Goal: Navigation & Orientation: Find specific page/section

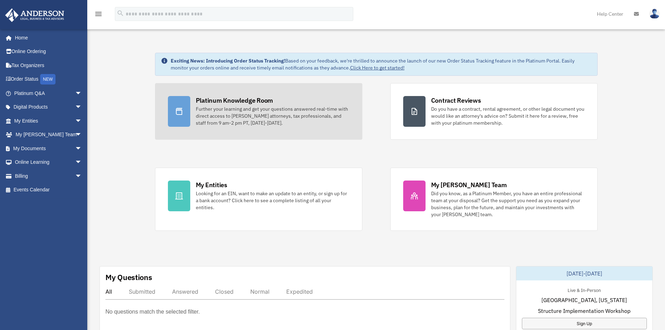
click at [237, 108] on div "Further your learning and get your questions answered real-time with direct acc…" at bounding box center [273, 115] width 154 height 21
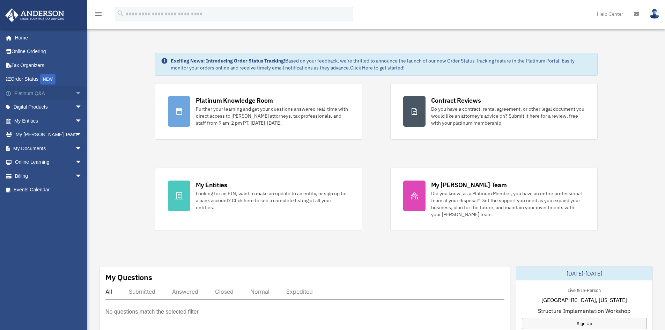
click at [75, 91] on span "arrow_drop_down" at bounding box center [82, 93] width 14 height 14
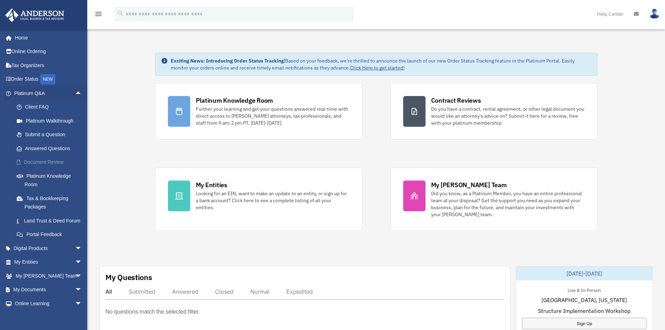
click at [32, 160] on link "Document Review" at bounding box center [51, 162] width 83 height 14
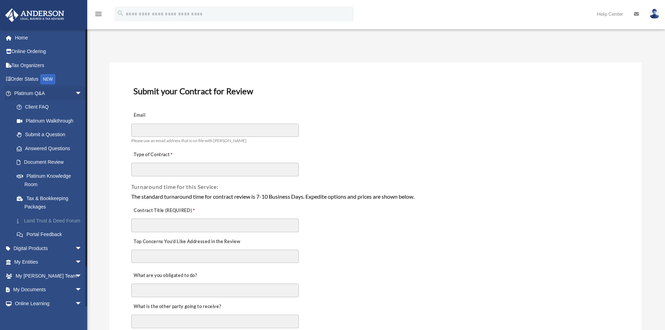
click at [40, 221] on link "Land Trust & Deed Forum" at bounding box center [51, 221] width 83 height 14
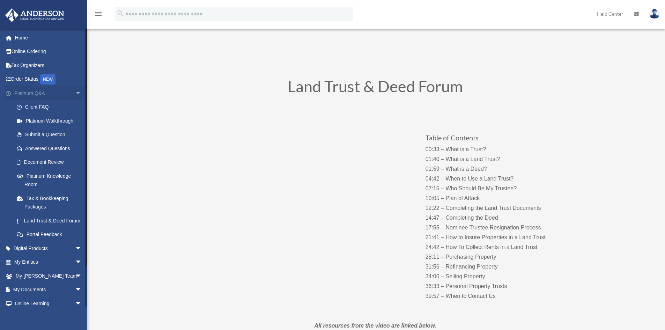
click at [75, 93] on span "arrow_drop_down" at bounding box center [82, 93] width 14 height 14
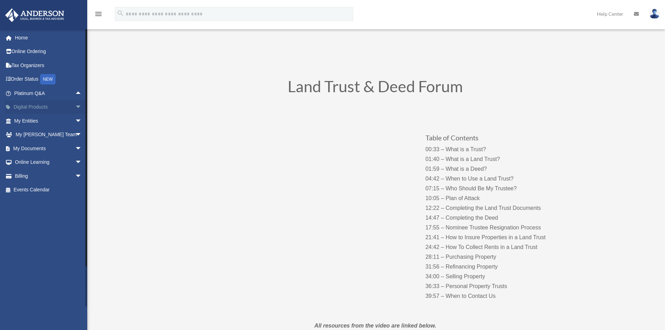
click at [75, 106] on span "arrow_drop_down" at bounding box center [82, 107] width 14 height 14
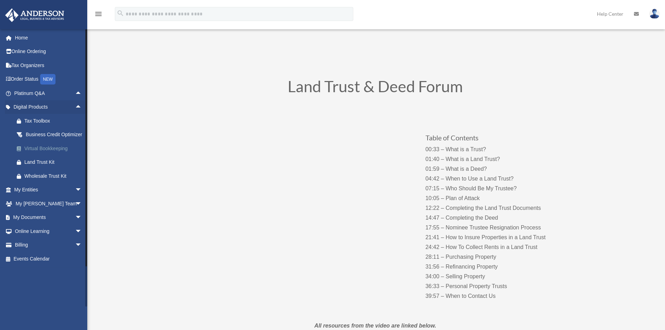
click at [50, 153] on div "Virtual Bookkeeping" at bounding box center [53, 148] width 59 height 9
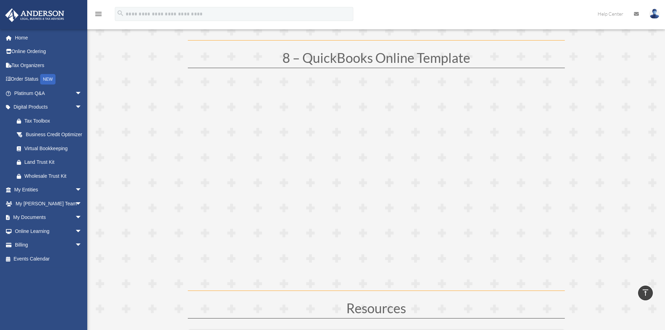
scroll to position [1885, 0]
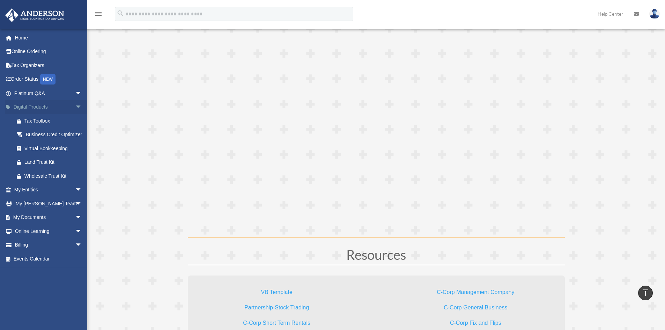
click at [75, 107] on span "arrow_drop_down" at bounding box center [82, 107] width 14 height 14
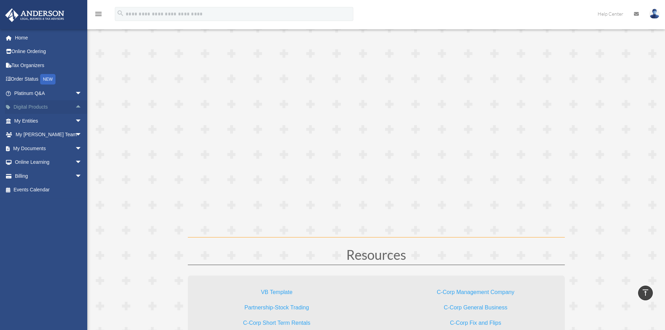
click at [75, 106] on span "arrow_drop_up" at bounding box center [82, 107] width 14 height 14
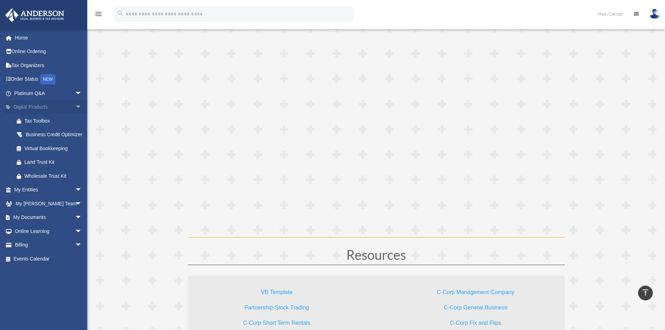
click at [75, 106] on span "arrow_drop_down" at bounding box center [82, 107] width 14 height 14
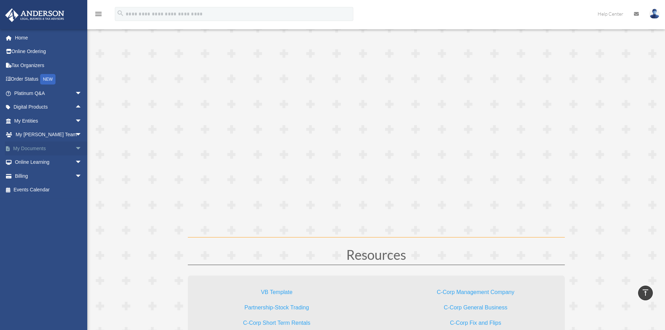
click at [75, 147] on span "arrow_drop_down" at bounding box center [82, 148] width 14 height 14
click at [44, 190] on link "Forms Library" at bounding box center [51, 190] width 83 height 14
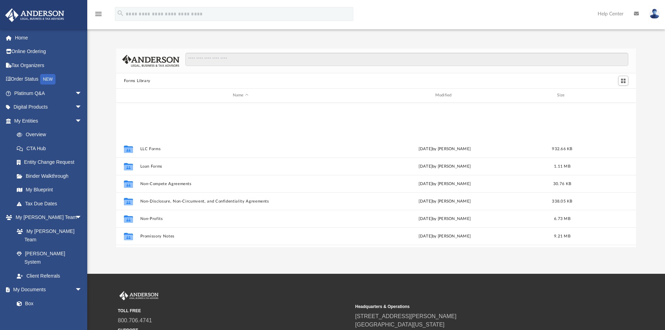
scroll to position [379, 0]
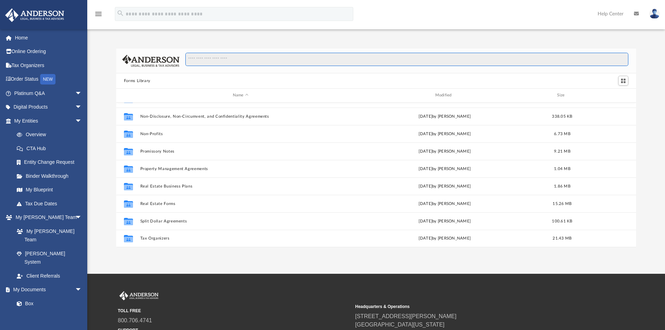
click at [264, 61] on input "Search files and folders" at bounding box center [406, 59] width 443 height 13
type input "******"
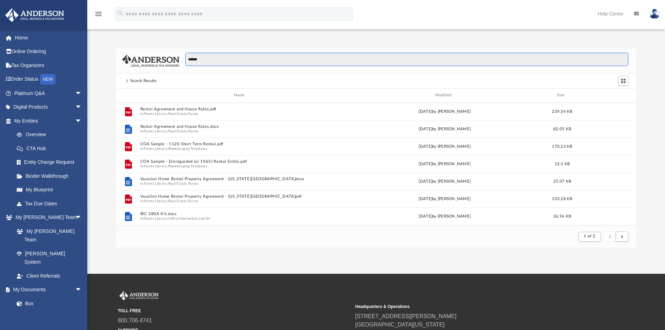
scroll to position [132, 515]
click at [212, 60] on input "******" at bounding box center [406, 59] width 443 height 13
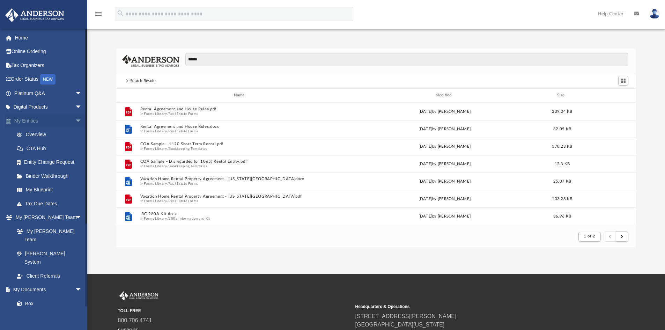
click at [75, 120] on span "arrow_drop_down" at bounding box center [82, 121] width 14 height 14
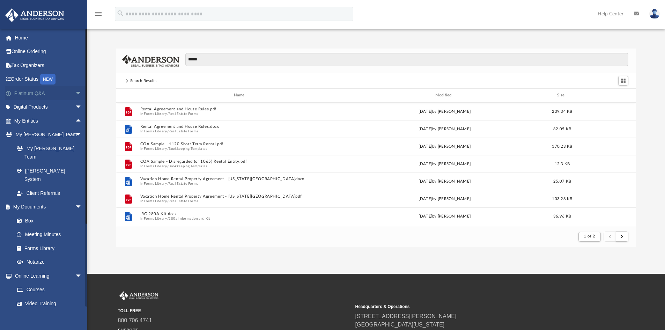
click at [75, 93] on span "arrow_drop_down" at bounding box center [82, 93] width 14 height 14
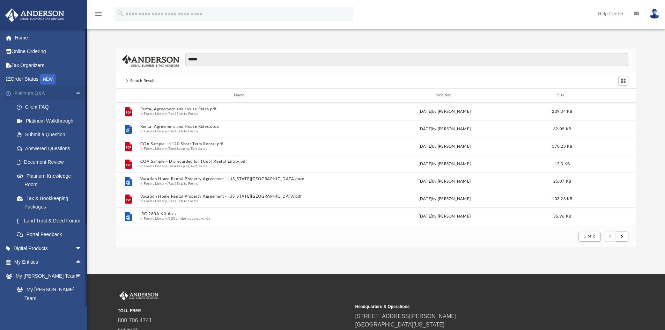
click at [75, 94] on span "arrow_drop_up" at bounding box center [82, 93] width 14 height 14
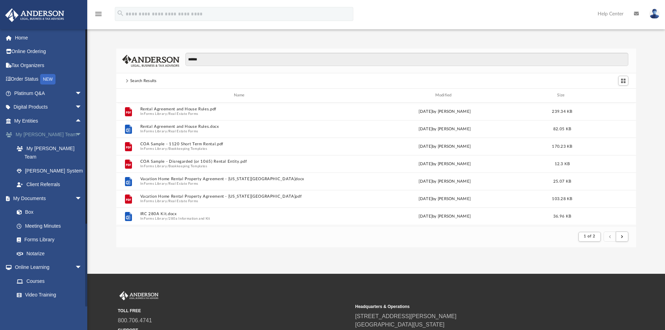
click at [75, 133] on span "arrow_drop_down" at bounding box center [82, 135] width 14 height 14
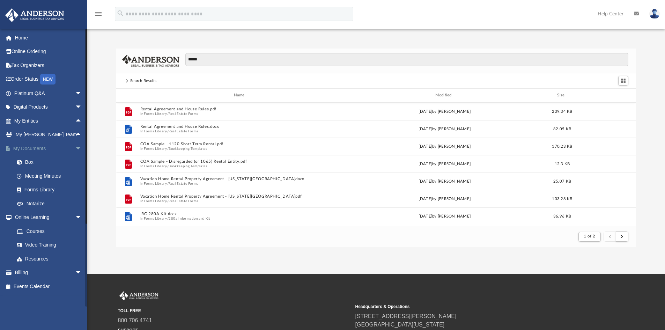
click at [75, 149] on span "arrow_drop_down" at bounding box center [82, 148] width 14 height 14
click at [75, 134] on span "arrow_drop_up" at bounding box center [82, 135] width 14 height 14
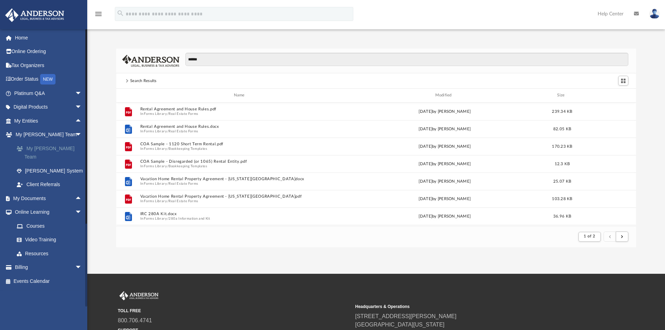
click at [42, 148] on link "My [PERSON_NAME] Team" at bounding box center [51, 152] width 83 height 22
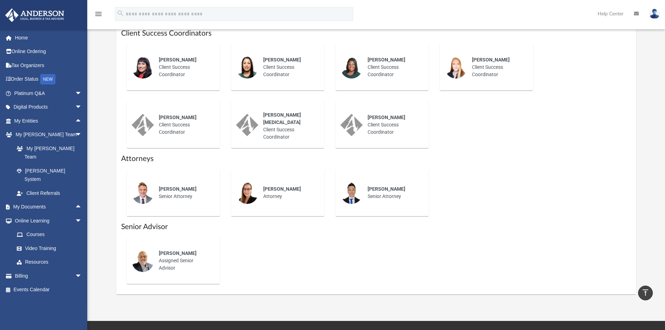
scroll to position [293, 0]
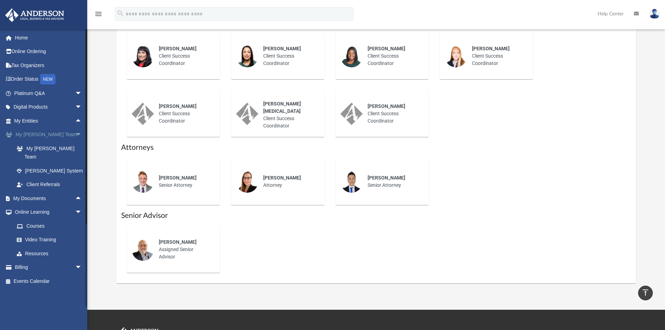
click at [75, 134] on span "arrow_drop_down" at bounding box center [82, 135] width 14 height 14
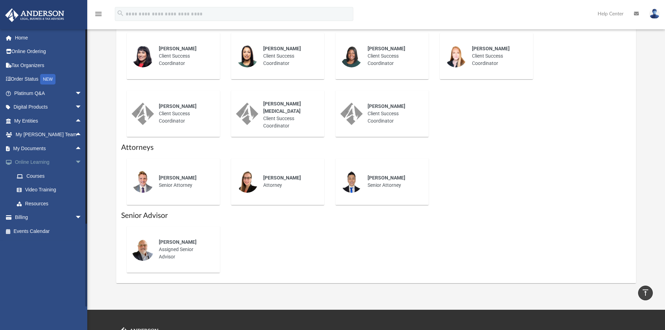
click at [75, 163] on span "arrow_drop_down" at bounding box center [82, 162] width 14 height 14
click at [75, 146] on span "arrow_drop_up" at bounding box center [82, 148] width 14 height 14
click at [75, 146] on span "arrow_drop_down" at bounding box center [82, 148] width 14 height 14
click at [75, 120] on span "arrow_drop_up" at bounding box center [82, 121] width 14 height 14
click at [38, 189] on link "My Blueprint" at bounding box center [51, 190] width 83 height 14
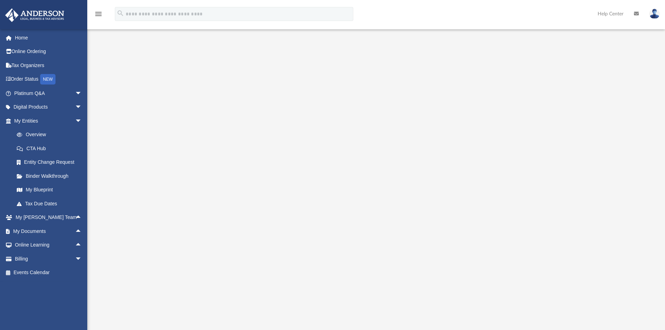
click at [578, 105] on div at bounding box center [376, 188] width 520 height 279
click at [67, 121] on link "My Entities arrow_drop_down" at bounding box center [49, 121] width 88 height 14
click at [75, 120] on span "arrow_drop_down" at bounding box center [82, 121] width 14 height 14
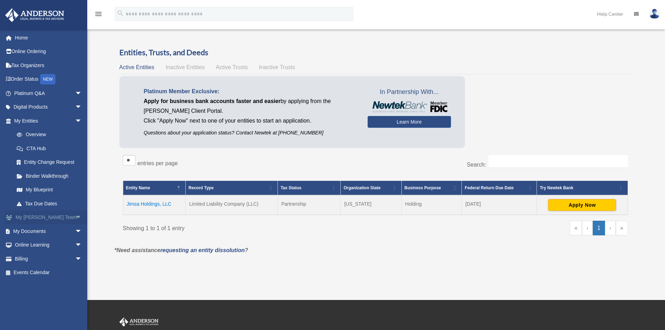
click at [75, 215] on span "arrow_drop_down" at bounding box center [82, 218] width 14 height 14
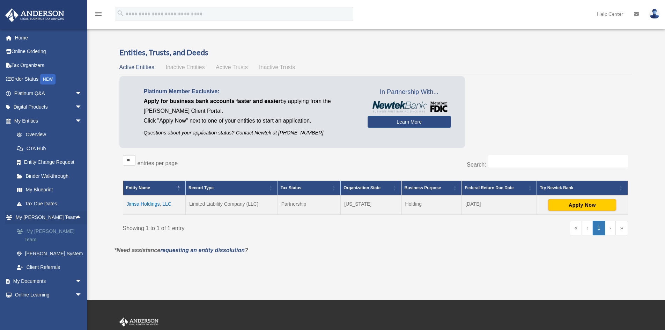
click at [50, 229] on link "My [PERSON_NAME] Team" at bounding box center [51, 235] width 83 height 22
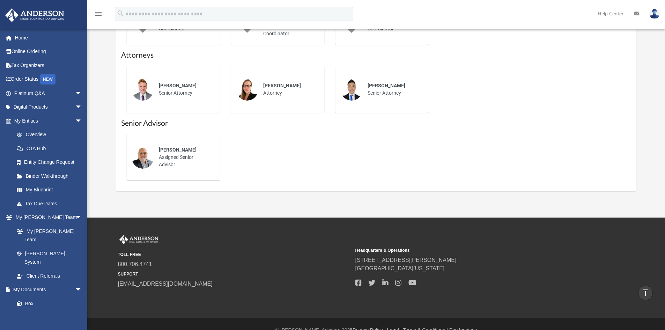
scroll to position [398, 0]
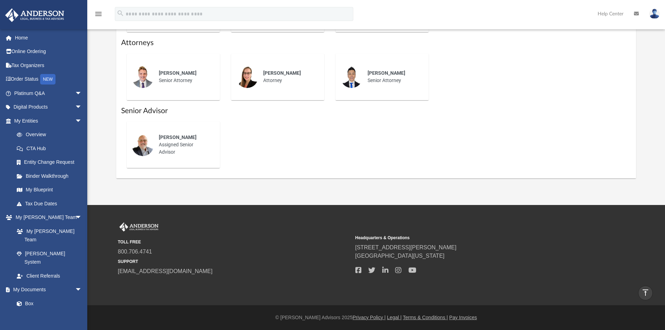
click at [143, 144] on img at bounding box center [143, 145] width 22 height 22
click at [169, 139] on span "[PERSON_NAME]" at bounding box center [178, 137] width 38 height 6
click at [146, 143] on img at bounding box center [143, 145] width 22 height 22
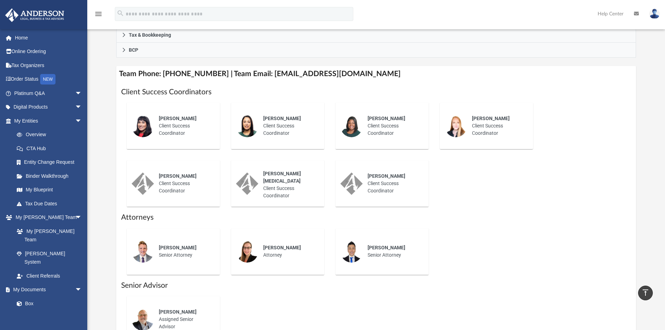
scroll to position [258, 0]
